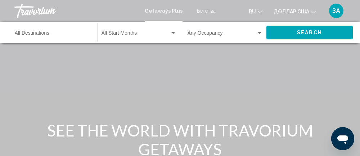
click at [35, 32] on input "Destination All Destinations" at bounding box center [52, 35] width 75 height 6
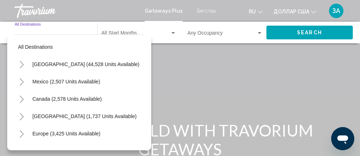
click at [19, 133] on icon "Toggle Europe (3,425 units available)" at bounding box center [21, 133] width 5 height 7
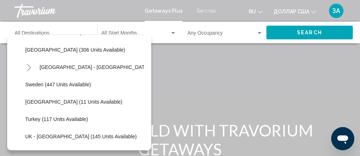
scroll to position [277, 0]
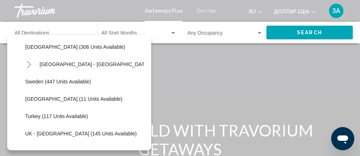
click at [28, 118] on span "Turkey (117 units available)" at bounding box center [56, 116] width 63 height 6
type input "**********"
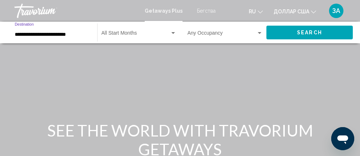
click at [172, 34] on div "Виджет поиска" at bounding box center [173, 33] width 6 height 6
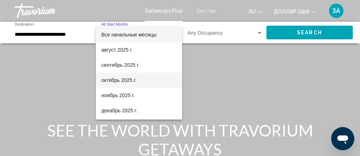
click at [126, 82] on font "октябрь 2025 г." at bounding box center [119, 80] width 35 height 6
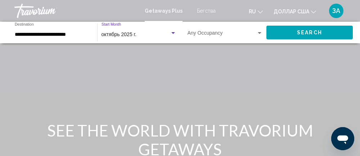
click at [254, 35] on span "Виджет поиска" at bounding box center [222, 35] width 69 height 6
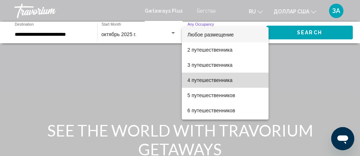
click at [229, 81] on font "4 путешественника" at bounding box center [210, 80] width 45 height 6
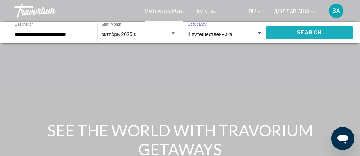
click at [303, 32] on span "Search" at bounding box center [309, 33] width 25 height 6
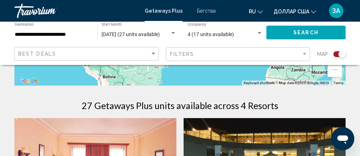
scroll to position [202, 0]
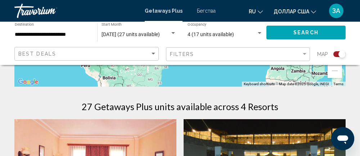
click at [174, 33] on div "Search widget" at bounding box center [173, 33] width 4 height 2
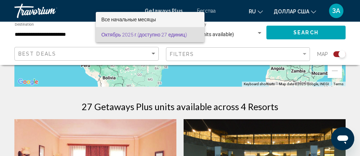
click at [153, 18] on font "Все начальные месяцы" at bounding box center [129, 20] width 55 height 6
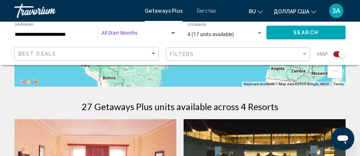
click at [309, 31] on span "Search" at bounding box center [305, 33] width 25 height 6
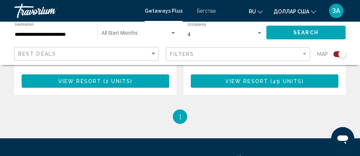
scroll to position [951, 0]
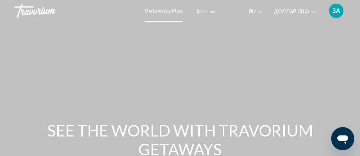
click at [211, 11] on font "Бегства" at bounding box center [206, 11] width 19 height 6
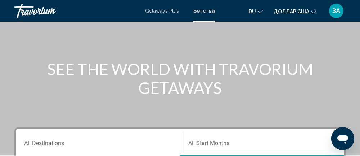
scroll to position [66, 0]
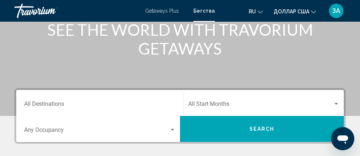
click at [62, 102] on input "Destination All Destinations" at bounding box center [100, 105] width 152 height 6
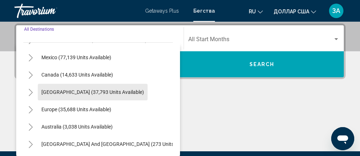
scroll to position [34, 0]
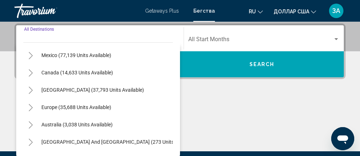
click at [28, 106] on icon "Toggle Europe (35,688 units available)" at bounding box center [30, 107] width 5 height 7
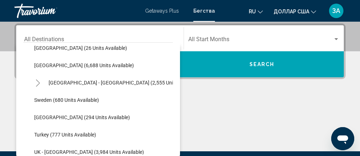
scroll to position [370, 0]
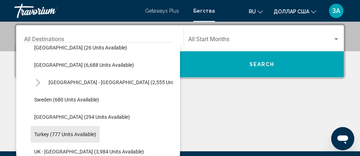
click at [40, 134] on span "Turkey (777 units available)" at bounding box center [65, 134] width 62 height 6
type input "**********"
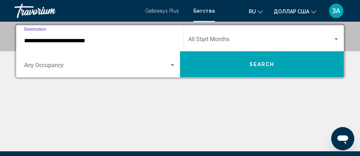
click at [173, 66] on div "Search widget" at bounding box center [173, 65] width 4 height 2
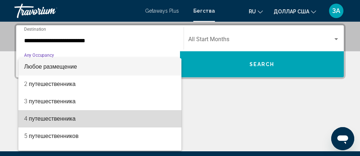
click at [66, 119] on font "4 путешественника" at bounding box center [49, 118] width 51 height 7
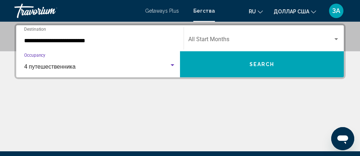
click at [337, 39] on div "Search widget" at bounding box center [337, 39] width 4 height 2
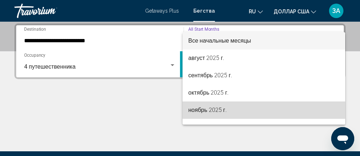
click at [221, 111] on font "ноябрь 2025 г." at bounding box center [207, 109] width 39 height 7
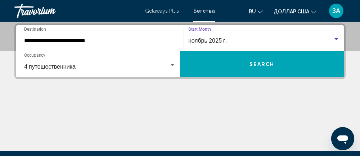
click at [281, 63] on button "Search" at bounding box center [262, 64] width 164 height 26
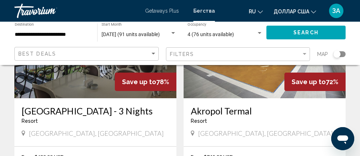
scroll to position [115, 0]
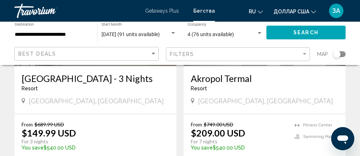
scroll to position [148, 0]
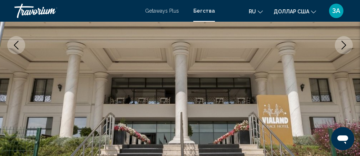
scroll to position [98, 0]
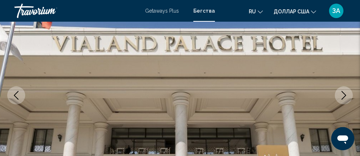
click at [342, 93] on icon "Next image" at bounding box center [344, 95] width 9 height 9
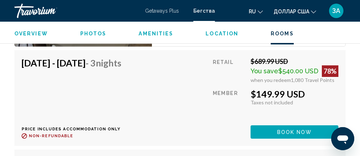
scroll to position [1387, 0]
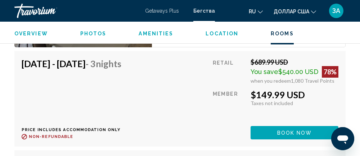
click at [301, 130] on span "Book now" at bounding box center [294, 133] width 35 height 6
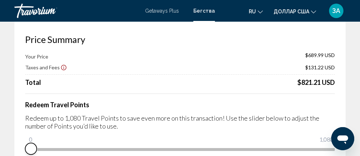
scroll to position [34, 0]
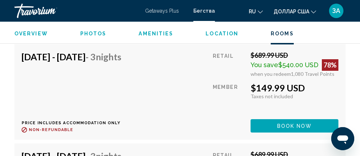
scroll to position [1399, 0]
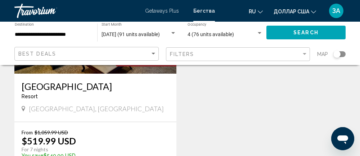
scroll to position [1155, 0]
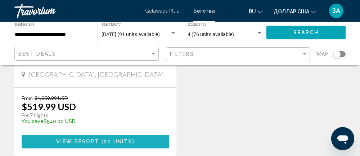
click at [133, 142] on span "( 20 units )" at bounding box center [116, 142] width 35 height 6
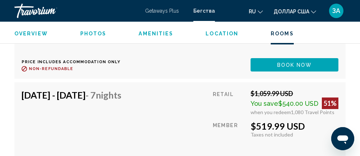
scroll to position [1549, 0]
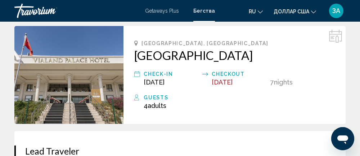
scroll to position [184, 0]
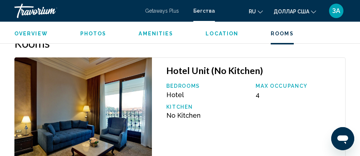
scroll to position [1267, 0]
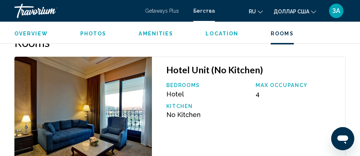
click at [84, 100] on img "Основное содержание" at bounding box center [83, 109] width 138 height 105
click at [76, 132] on img "Основное содержание" at bounding box center [83, 109] width 138 height 105
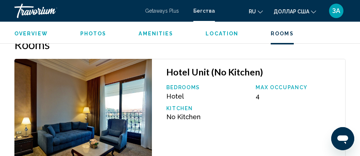
click at [286, 86] on p "Max Occupancy" at bounding box center [297, 87] width 82 height 6
click at [258, 98] on span "4" at bounding box center [258, 96] width 4 height 8
click at [190, 118] on span "No Kitchen" at bounding box center [183, 117] width 34 height 8
click at [181, 100] on div "Bedrooms Hotel Max Occupancy 4 Kitchen No Kitchen" at bounding box center [252, 104] width 179 height 41
click at [185, 88] on p "Bedrooms" at bounding box center [207, 87] width 82 height 6
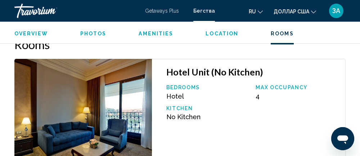
click at [207, 73] on h3 "Hotel Unit (No Kitchen)" at bounding box center [252, 71] width 172 height 11
click at [94, 111] on img "Основное содержание" at bounding box center [83, 111] width 138 height 105
click at [100, 133] on img "Основное содержание" at bounding box center [83, 111] width 138 height 105
click at [102, 127] on img "Основное содержание" at bounding box center [83, 111] width 138 height 105
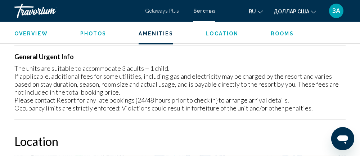
scroll to position [912, 0]
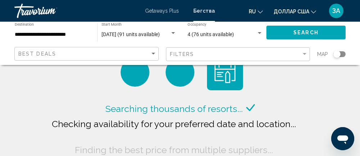
click at [225, 33] on span "4 (76 units available)" at bounding box center [211, 34] width 46 height 6
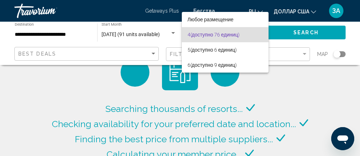
click at [164, 33] on div at bounding box center [180, 78] width 360 height 156
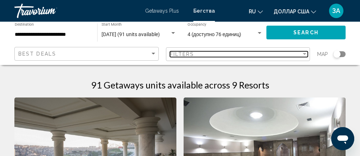
click at [295, 55] on div "Filters" at bounding box center [236, 54] width 132 height 6
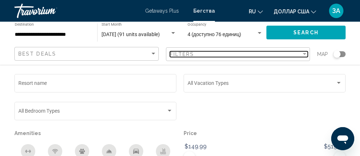
scroll to position [64, 0]
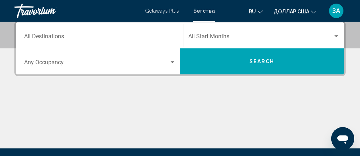
scroll to position [170, 0]
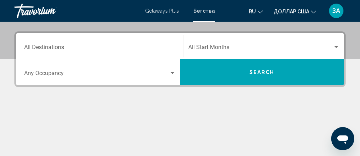
click at [62, 50] on input "Destination All Destinations" at bounding box center [100, 48] width 152 height 6
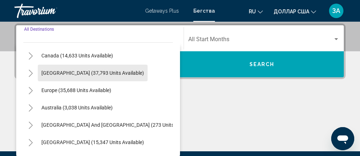
scroll to position [53, 0]
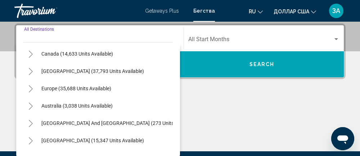
click at [33, 88] on icon "Toggle Europe (35,688 units available)" at bounding box center [30, 88] width 5 height 7
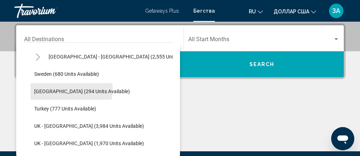
scroll to position [397, 0]
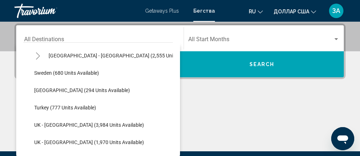
click at [41, 110] on button "Turkey (777 units available)" at bounding box center [65, 107] width 69 height 17
type input "**********"
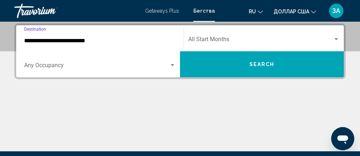
click at [171, 67] on div "Search widget" at bounding box center [172, 65] width 6 height 6
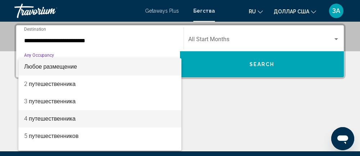
click at [66, 119] on font "4 путешественника" at bounding box center [49, 118] width 51 height 7
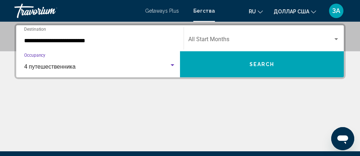
click at [336, 38] on div "Search widget" at bounding box center [337, 39] width 4 height 2
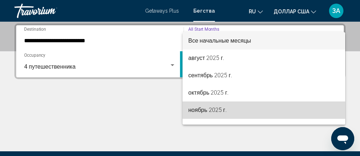
click at [205, 111] on font "ноябрь 2025 г." at bounding box center [207, 109] width 39 height 7
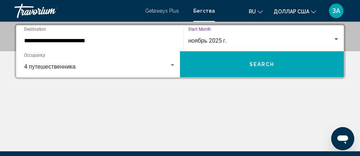
click at [274, 61] on button "Search" at bounding box center [262, 64] width 164 height 26
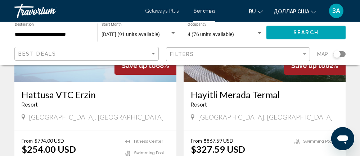
scroll to position [870, 0]
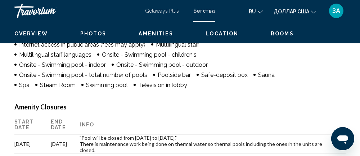
scroll to position [98, 0]
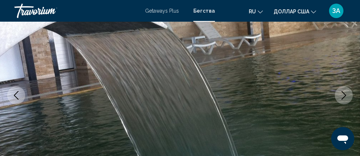
click at [340, 91] on icon "Next image" at bounding box center [344, 95] width 9 height 9
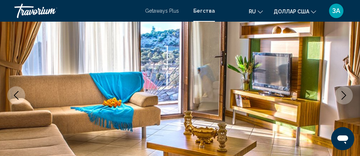
click at [346, 98] on icon "Next image" at bounding box center [344, 95] width 9 height 9
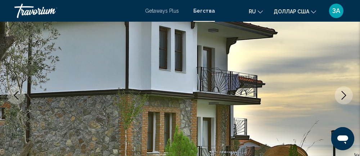
click at [343, 96] on icon "Next image" at bounding box center [344, 95] width 9 height 9
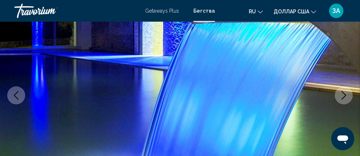
click at [342, 95] on icon "Next image" at bounding box center [344, 95] width 9 height 9
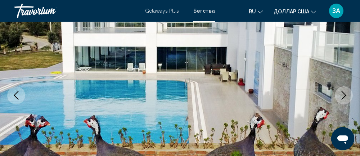
click at [342, 95] on icon "Next image" at bounding box center [344, 95] width 9 height 9
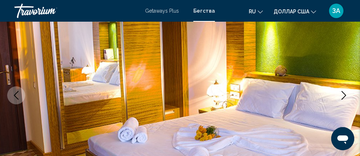
click at [340, 95] on icon "Next image" at bounding box center [344, 95] width 9 height 9
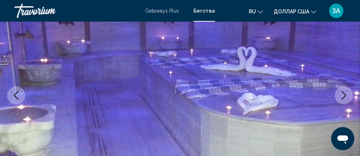
click at [345, 95] on icon "Next image" at bounding box center [344, 95] width 9 height 9
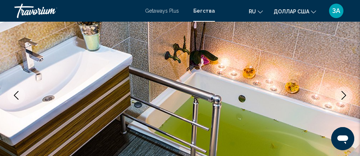
click at [348, 94] on button "Next image" at bounding box center [344, 95] width 18 height 18
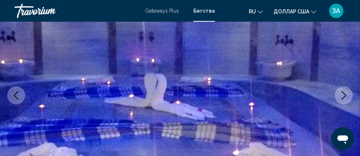
click at [348, 94] on button "Next image" at bounding box center [344, 95] width 18 height 18
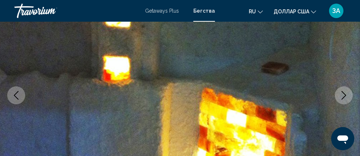
click at [349, 95] on button "Next image" at bounding box center [344, 95] width 18 height 18
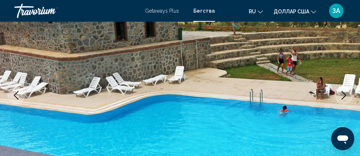
click at [347, 95] on icon "Next image" at bounding box center [344, 95] width 9 height 9
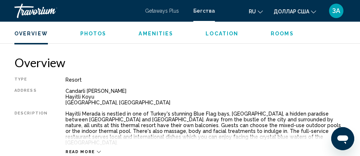
scroll to position [348, 0]
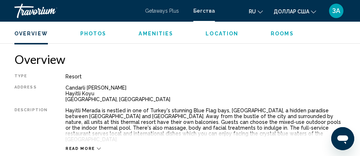
click at [94, 146] on div "Read more" at bounding box center [83, 148] width 35 height 5
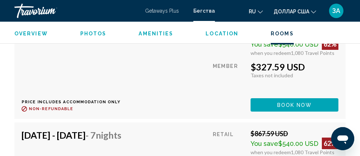
scroll to position [1742, 0]
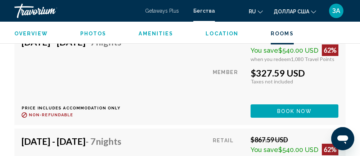
click at [301, 15] on span "Book now" at bounding box center [294, 12] width 35 height 6
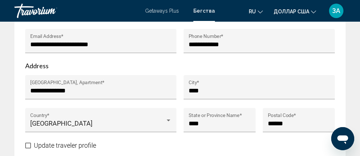
scroll to position [427, 0]
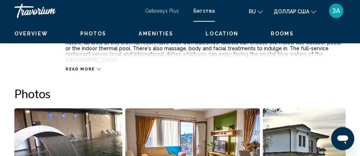
scroll to position [98, 0]
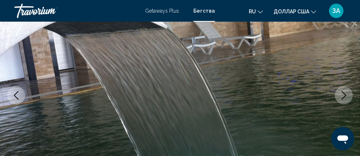
click at [344, 96] on icon "Next image" at bounding box center [344, 95] width 9 height 9
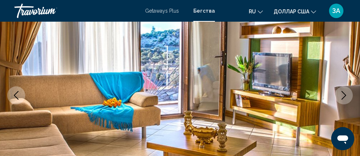
click at [340, 94] on icon "Next image" at bounding box center [344, 95] width 9 height 9
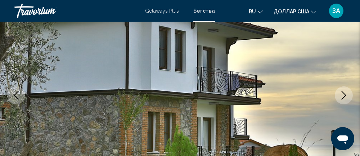
click at [342, 93] on icon "Next image" at bounding box center [344, 95] width 9 height 9
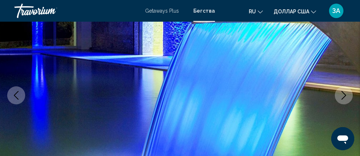
click at [344, 93] on icon "Next image" at bounding box center [344, 95] width 5 height 9
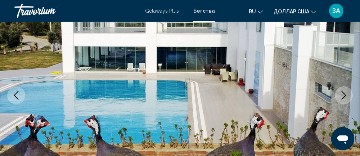
click at [340, 94] on icon "Next image" at bounding box center [344, 95] width 9 height 9
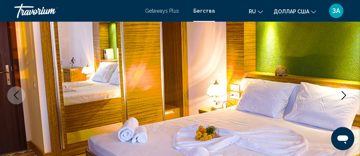
click at [342, 93] on icon "Next image" at bounding box center [344, 95] width 9 height 9
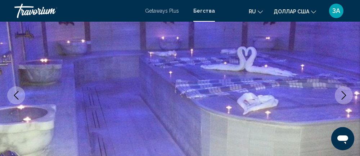
click at [342, 93] on icon "Next image" at bounding box center [344, 95] width 9 height 9
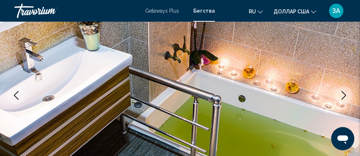
click at [344, 93] on icon "Next image" at bounding box center [344, 95] width 5 height 9
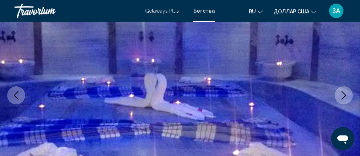
click at [342, 93] on icon "Next image" at bounding box center [344, 95] width 9 height 9
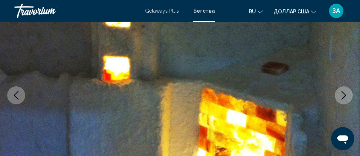
click at [342, 93] on icon "Next image" at bounding box center [344, 95] width 9 height 9
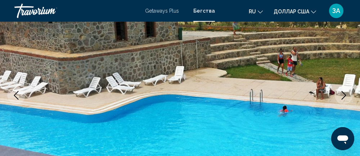
click at [341, 94] on icon "Next image" at bounding box center [344, 95] width 9 height 9
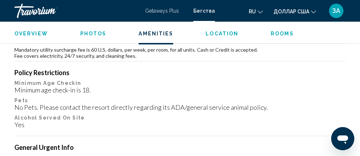
scroll to position [1020, 0]
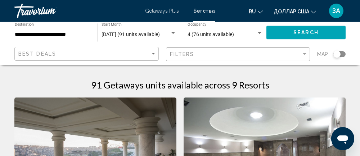
click at [118, 32] on span "[DATE] (91 units available)" at bounding box center [131, 34] width 58 height 6
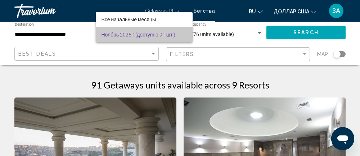
click at [131, 33] on font "Ноябрь 2025 г." at bounding box center [119, 35] width 34 height 6
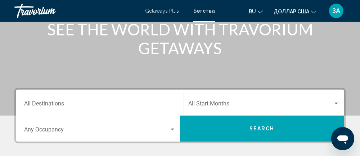
scroll to position [102, 0]
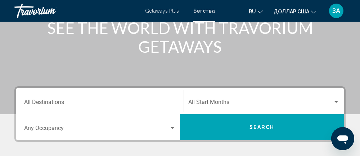
click at [61, 101] on input "Destination All Destinations" at bounding box center [100, 103] width 152 height 6
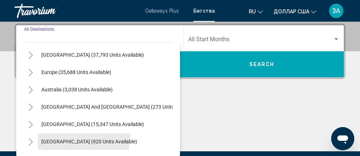
scroll to position [60, 0]
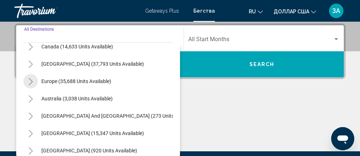
click at [29, 81] on icon "Toggle Europe (35,688 units available)" at bounding box center [30, 81] width 5 height 7
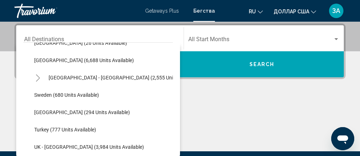
scroll to position [376, 0]
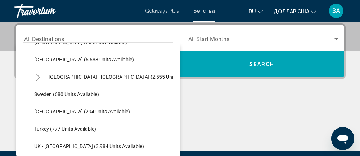
click at [40, 126] on span "Turkey (777 units available)" at bounding box center [65, 129] width 62 height 6
type input "**********"
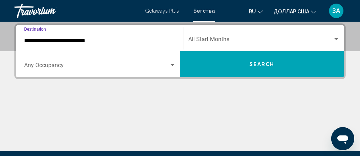
click at [172, 65] on div "Search widget" at bounding box center [173, 65] width 4 height 2
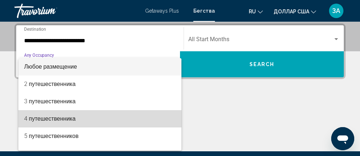
click at [60, 118] on font "4 путешественника" at bounding box center [49, 118] width 51 height 7
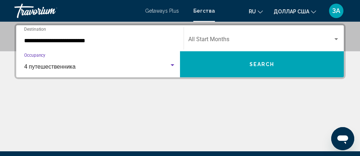
click at [338, 39] on div "Search widget" at bounding box center [337, 39] width 4 height 2
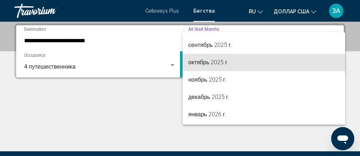
scroll to position [36, 0]
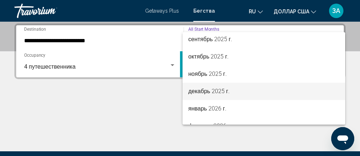
click at [222, 92] on font "декабрь 2025 г." at bounding box center [208, 91] width 41 height 7
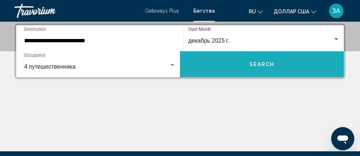
click at [266, 65] on span "Search" at bounding box center [262, 65] width 25 height 6
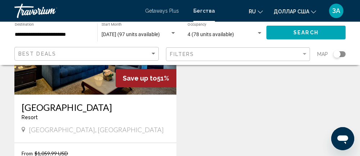
scroll to position [1100, 0]
